Goal: Information Seeking & Learning: Learn about a topic

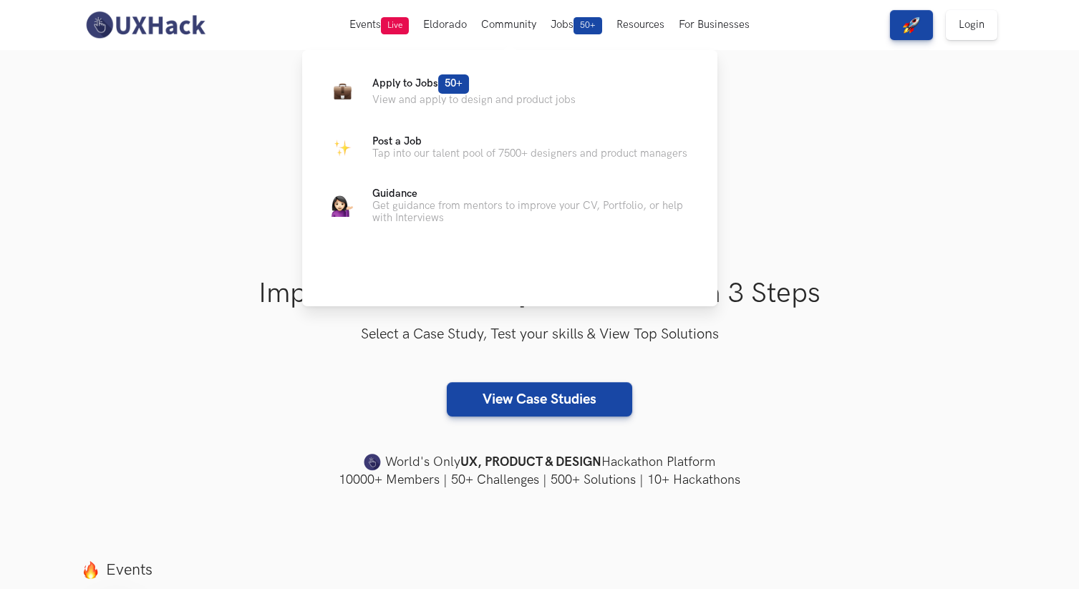
click at [355, 126] on ul "Apply to Jobs 50+ View and apply to design and product jobs Post a Job Tap into…" at bounding box center [509, 148] width 369 height 151
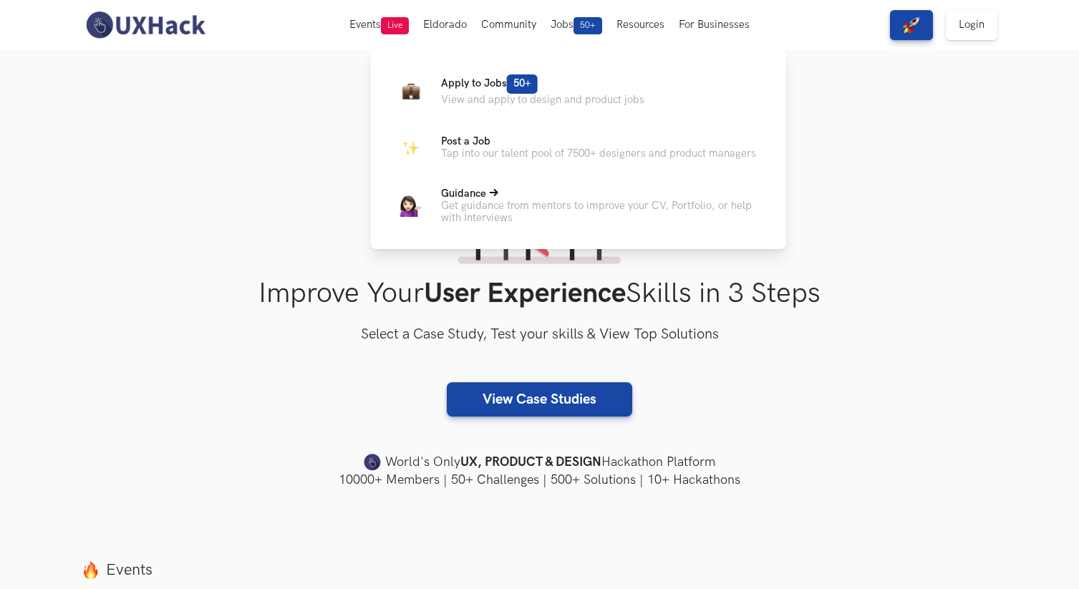
click at [551, 206] on p "Get guidance from mentors to improve your CV, Portfolio, or help with Interviews" at bounding box center [602, 212] width 322 height 24
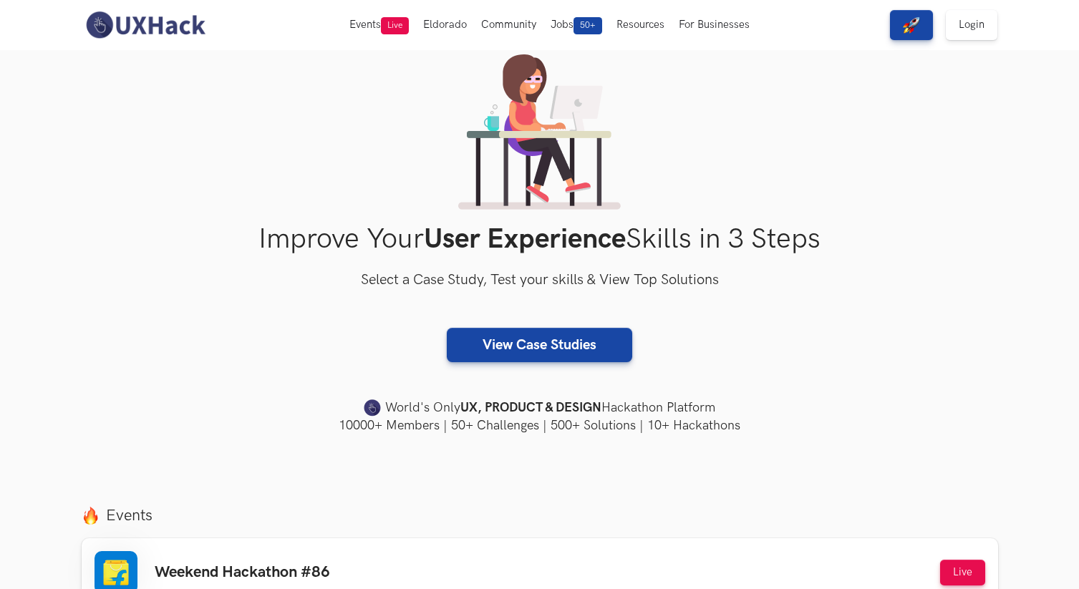
scroll to position [56, 0]
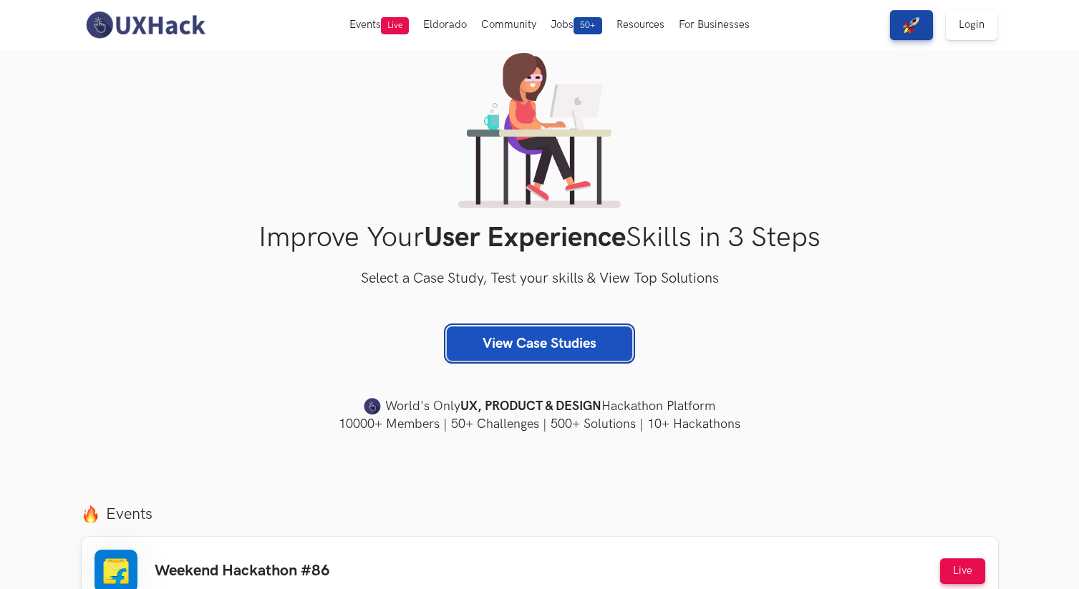
click at [562, 351] on link "View Case Studies" at bounding box center [539, 343] width 185 height 34
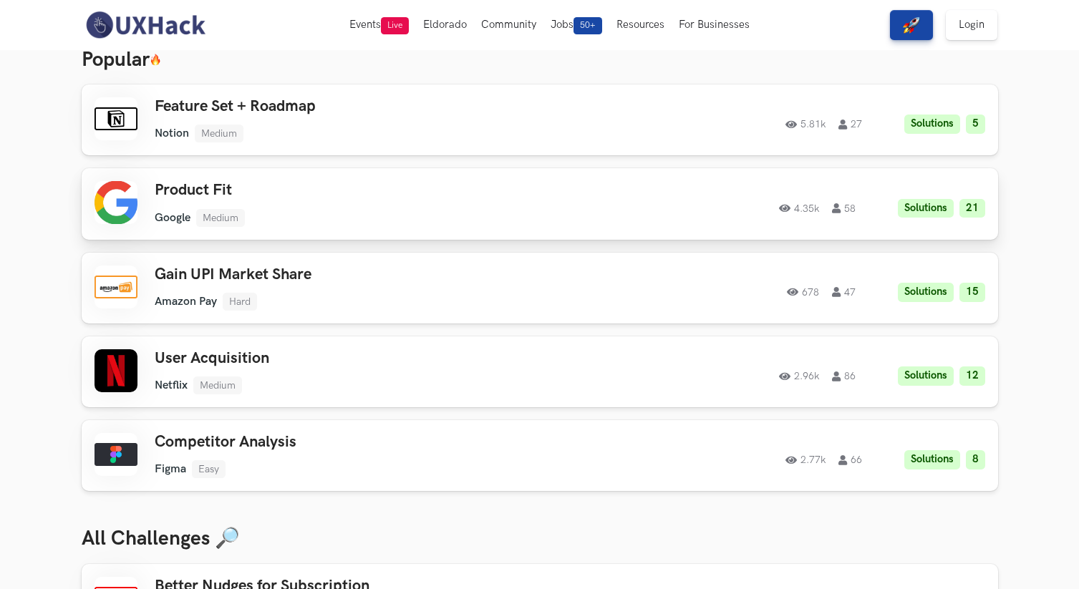
scroll to position [72, 0]
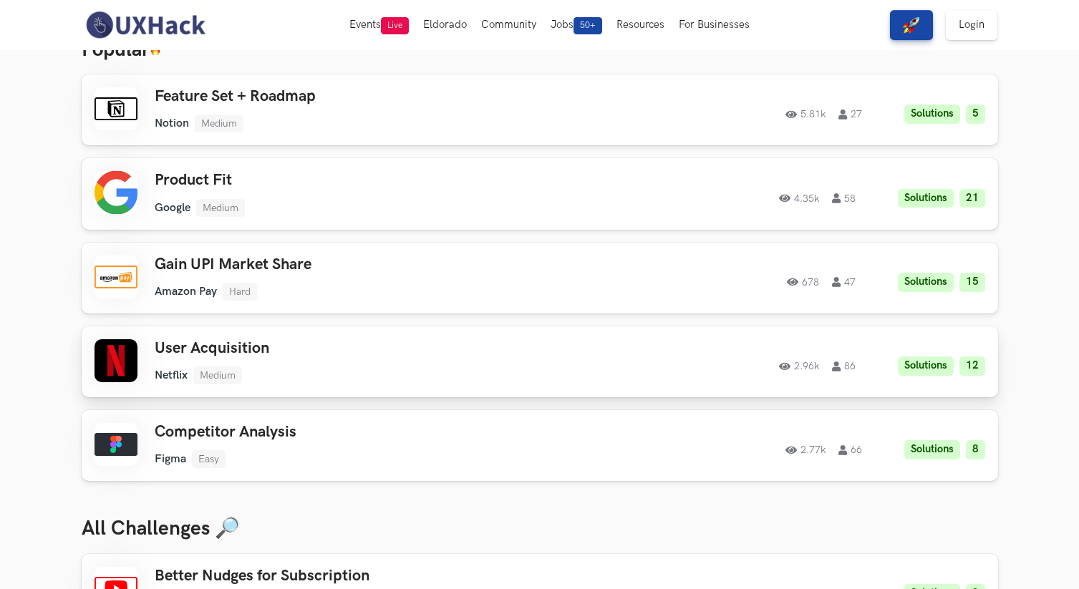
click at [382, 353] on h3 "User Acquisition" at bounding box center [358, 348] width 407 height 19
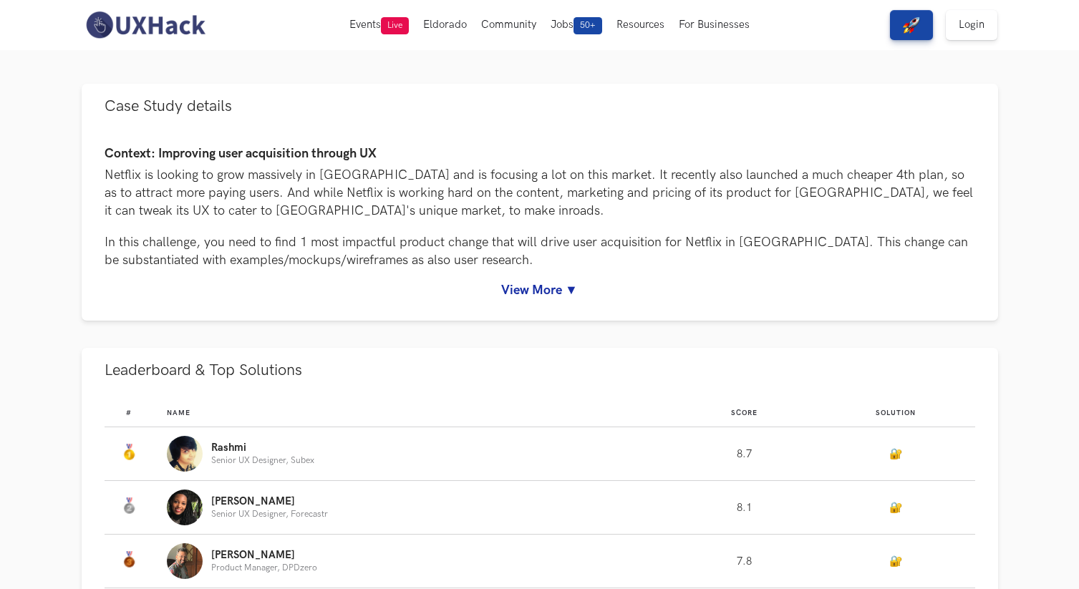
scroll to position [80, 0]
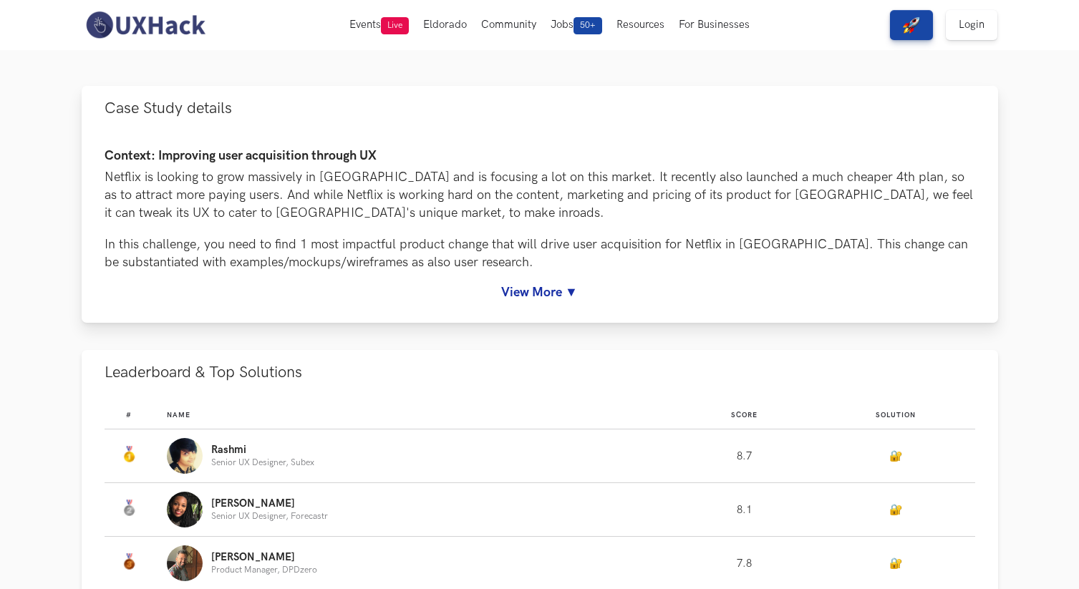
click at [523, 270] on p "In this challenge, you need to find 1 most impactful product change that will d…" at bounding box center [540, 254] width 871 height 36
click at [519, 285] on link "View More ▼" at bounding box center [540, 292] width 871 height 15
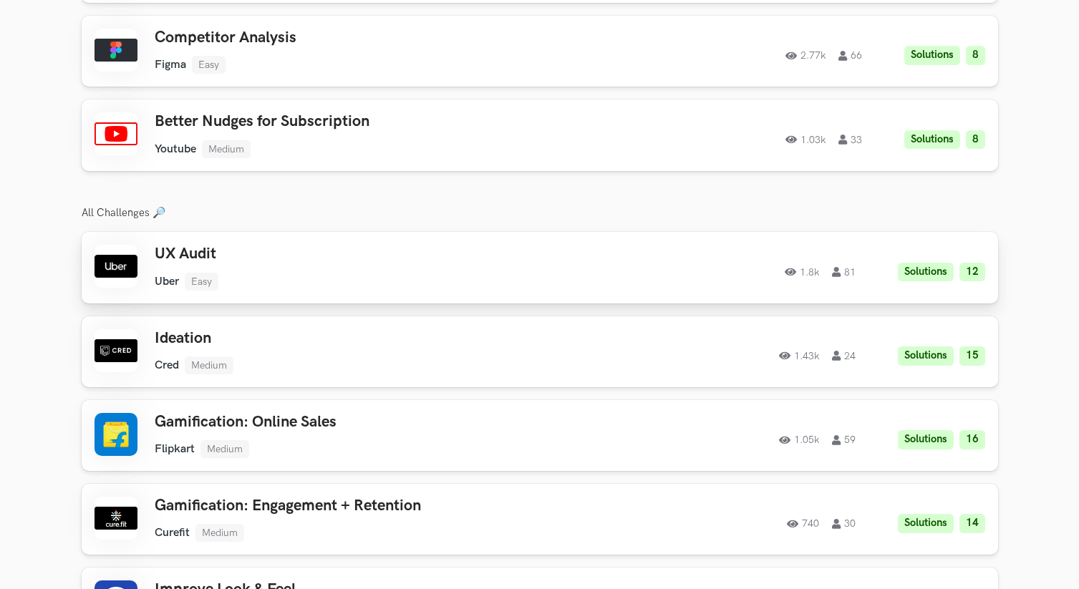
scroll to position [2477, 0]
click at [356, 251] on div "UX Audit Uber Easy Uber Easy Solutions 12 1.8k 81" at bounding box center [358, 266] width 407 height 45
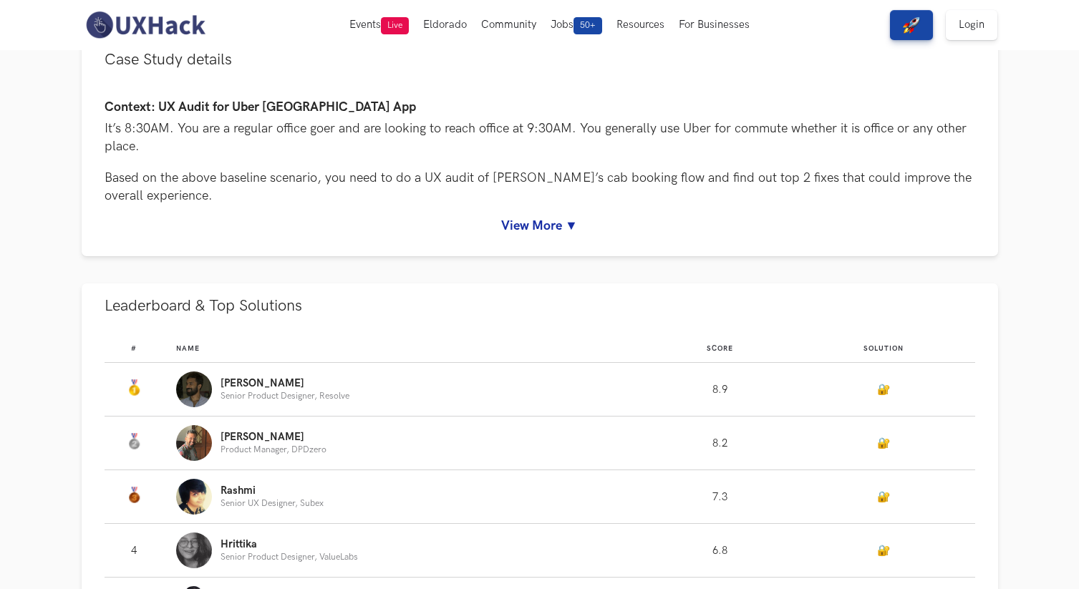
scroll to position [124, 0]
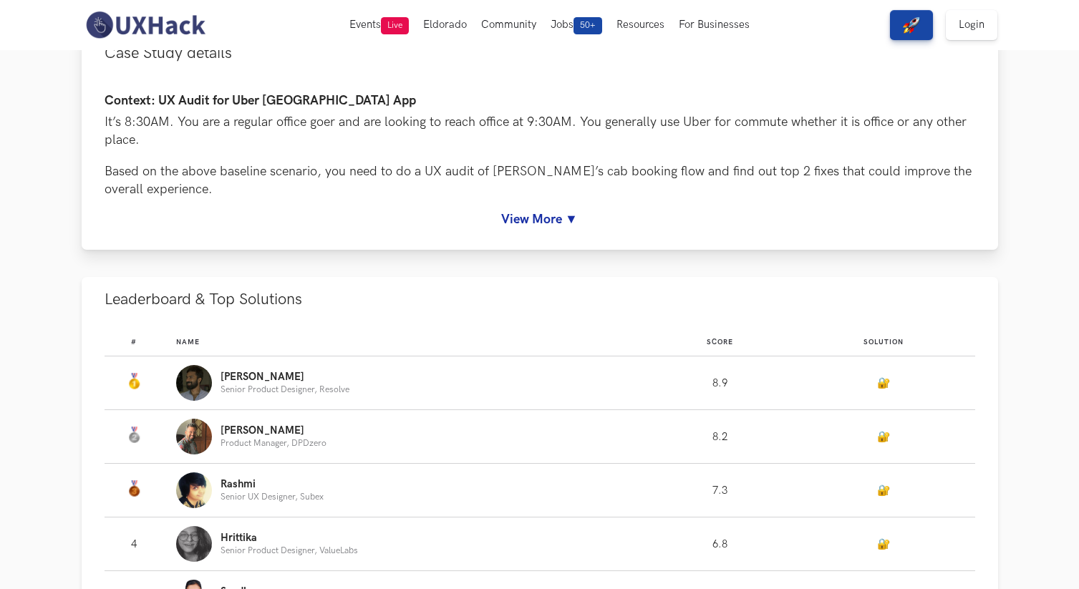
click at [551, 221] on link "View More ▼" at bounding box center [540, 219] width 871 height 15
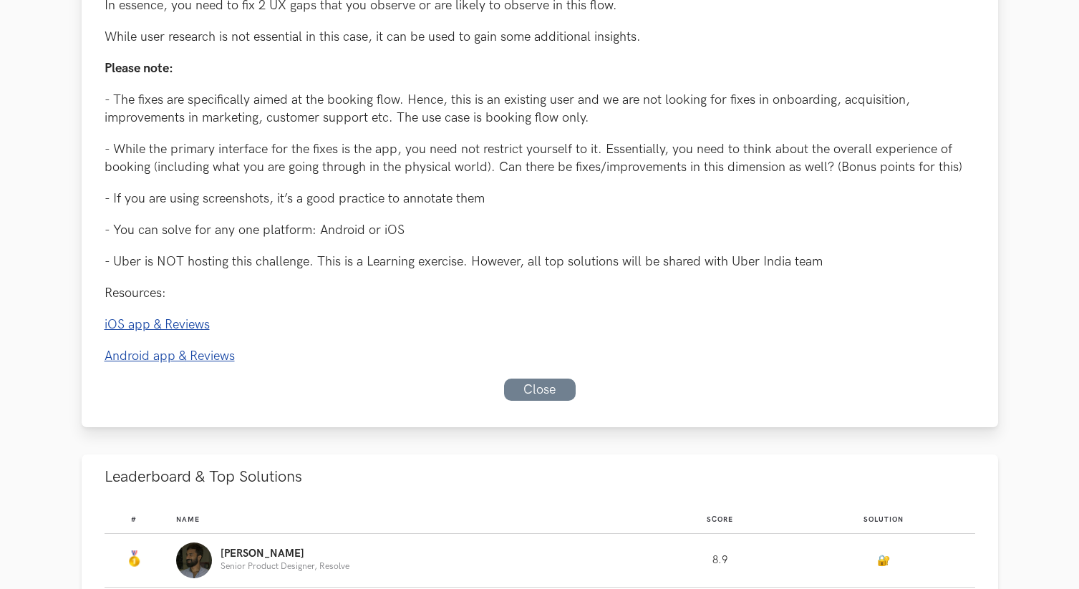
scroll to position [530, 0]
click at [207, 319] on link "iOS app & Reviews" at bounding box center [157, 323] width 105 height 15
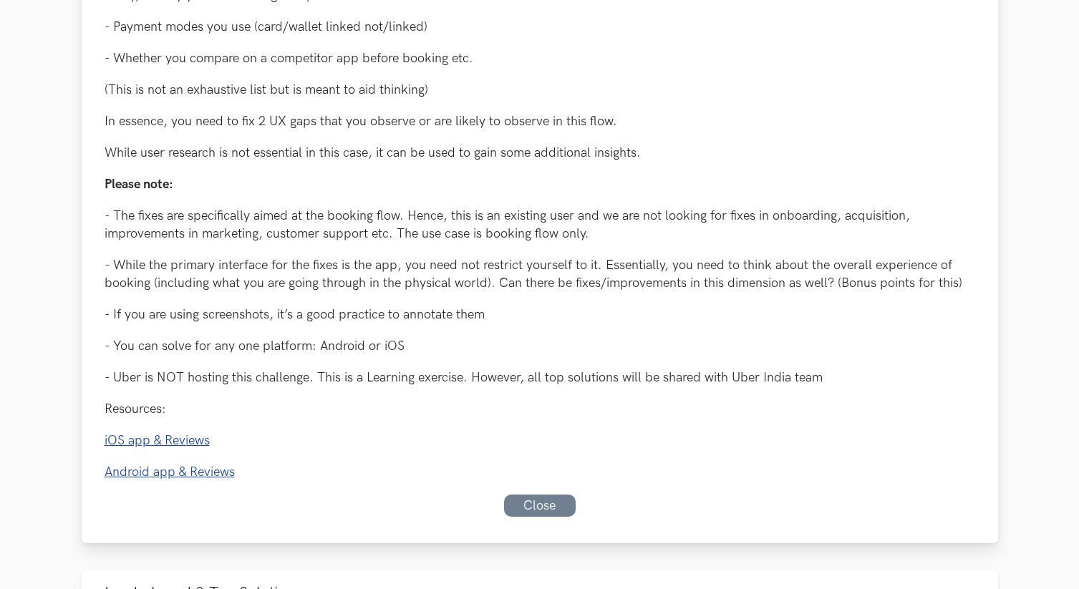
scroll to position [394, 0]
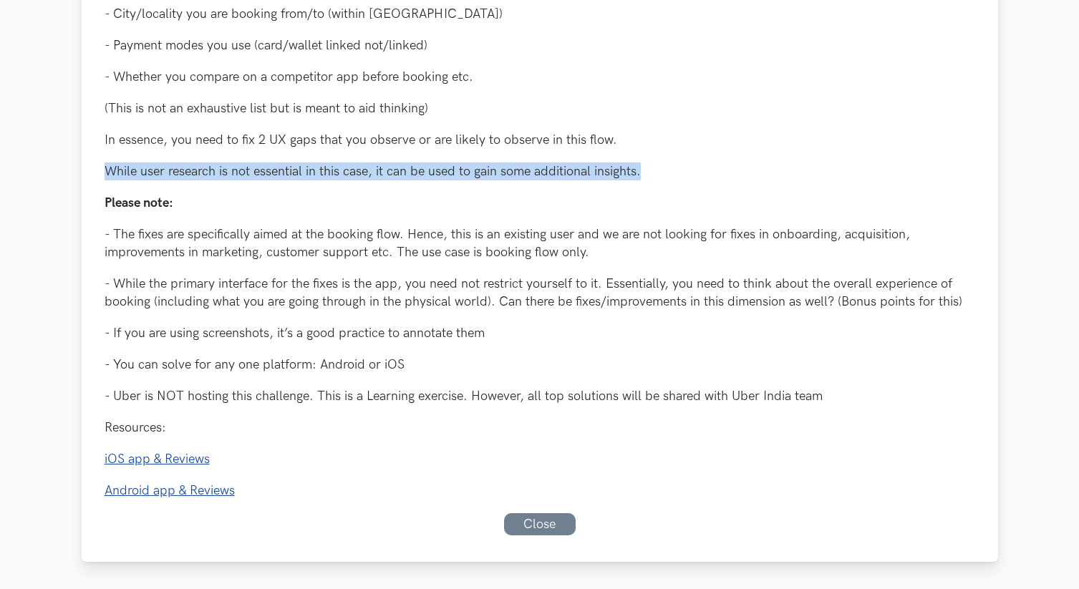
drag, startPoint x: 101, startPoint y: 172, endPoint x: 645, endPoint y: 173, distance: 544.1
click at [645, 173] on div "Context: UX Audit for Uber [GEOGRAPHIC_DATA] App It’s 8:30AM. You are a regular…" at bounding box center [540, 183] width 916 height 755
click at [645, 173] on p "While user research is not essential in this case, it can be used to gain some …" at bounding box center [540, 172] width 871 height 18
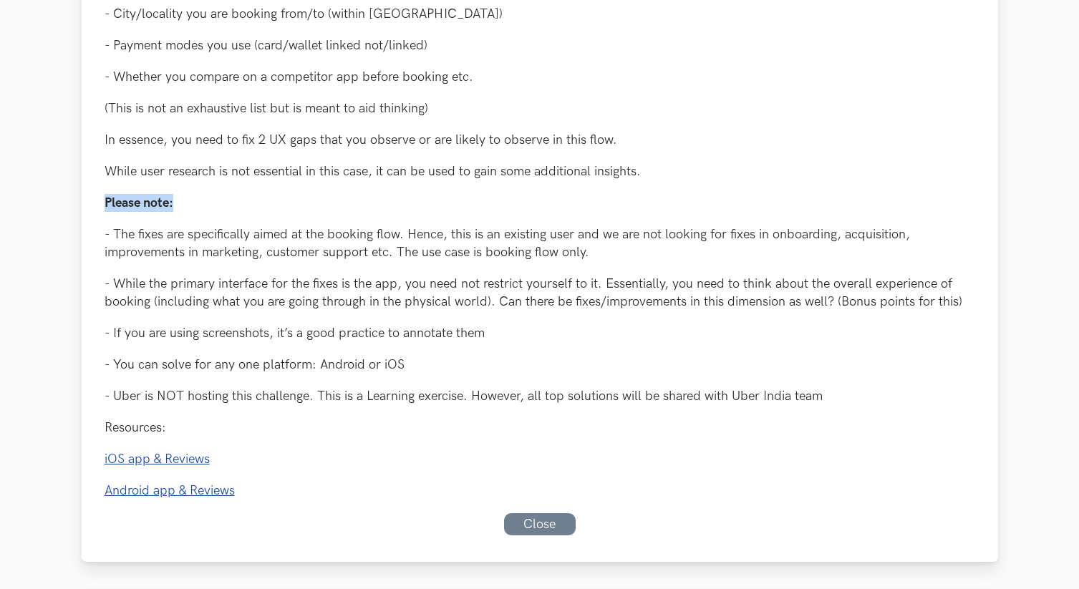
drag, startPoint x: 645, startPoint y: 173, endPoint x: 575, endPoint y: 200, distance: 75.3
click at [575, 200] on div "Context: UX Audit for Uber [GEOGRAPHIC_DATA] App It’s 8:30AM. You are a regular…" at bounding box center [540, 162] width 871 height 676
click at [575, 200] on p "Please note:" at bounding box center [540, 203] width 871 height 18
